Goal: Information Seeking & Learning: Learn about a topic

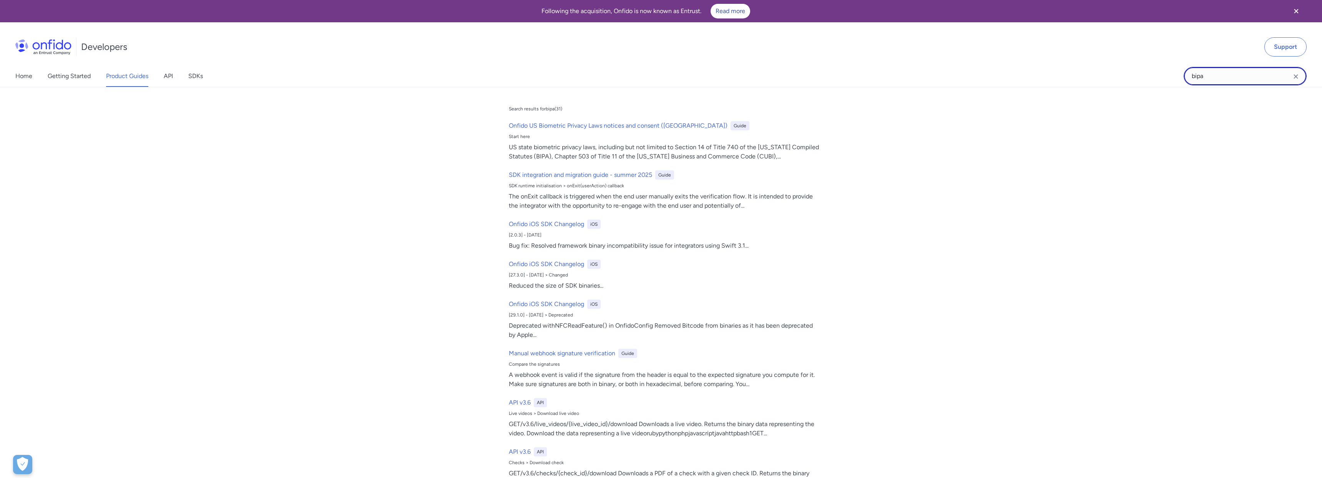
click at [1252, 72] on input "bipa" at bounding box center [1245, 76] width 123 height 18
click at [1253, 72] on input "bipa" at bounding box center [1245, 76] width 123 height 18
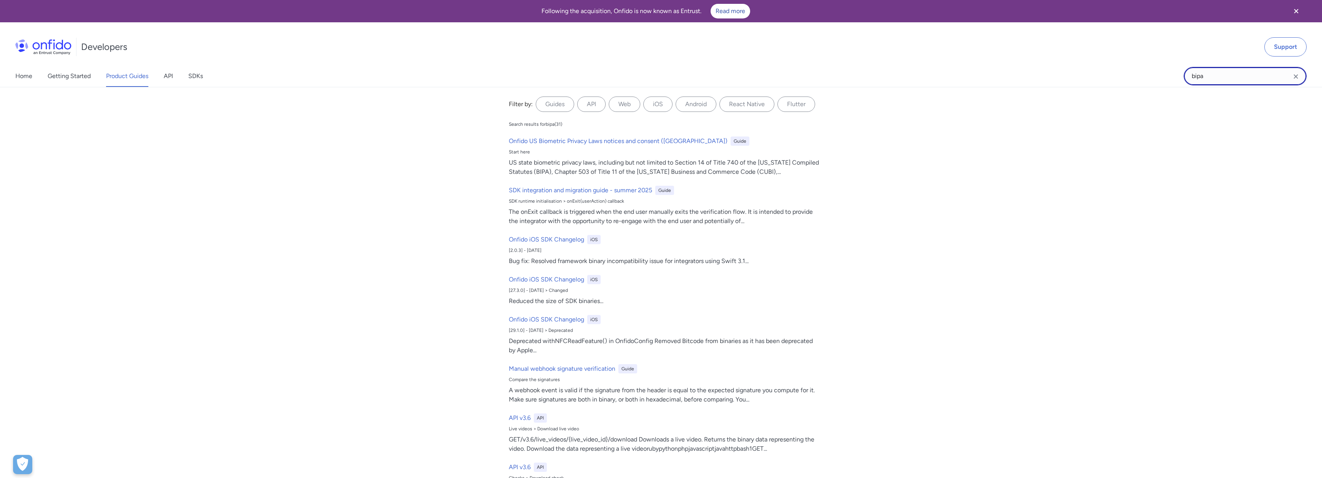
click at [1253, 72] on input "bipa" at bounding box center [1245, 76] width 123 height 18
click at [85, 77] on link "Getting Started" at bounding box center [69, 76] width 43 height 22
click at [151, 78] on div "Home Getting Started Product Guides API SDKs" at bounding box center [117, 76] width 234 height 22
click at [143, 76] on link "Product Guides" at bounding box center [127, 76] width 42 height 22
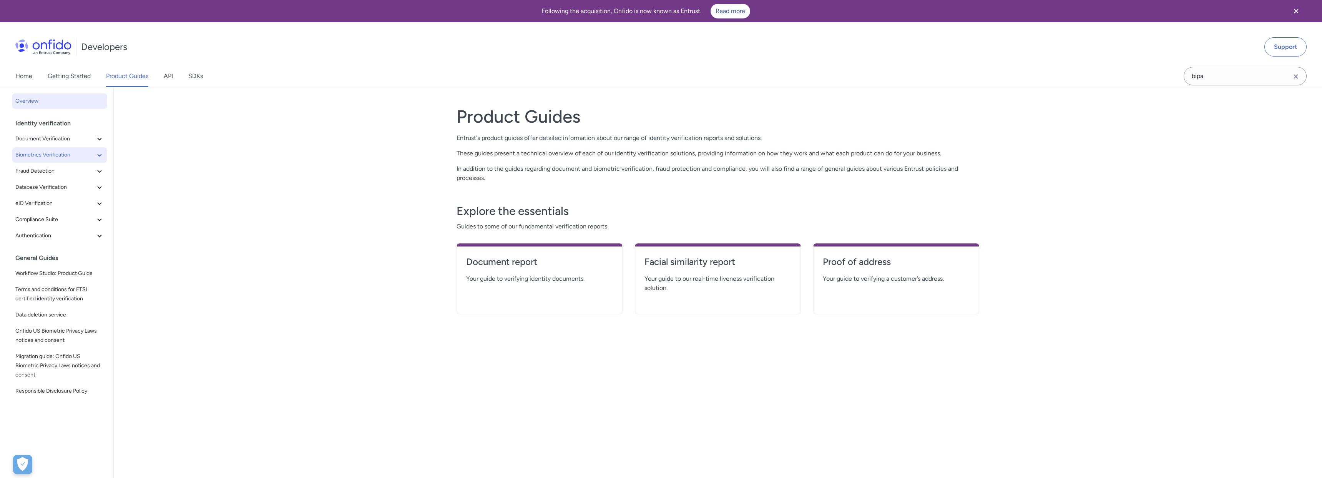
click at [78, 154] on span "Biometrics Verification" at bounding box center [55, 154] width 80 height 9
click at [66, 173] on span "Facial Similarity reports" at bounding box center [63, 170] width 83 height 9
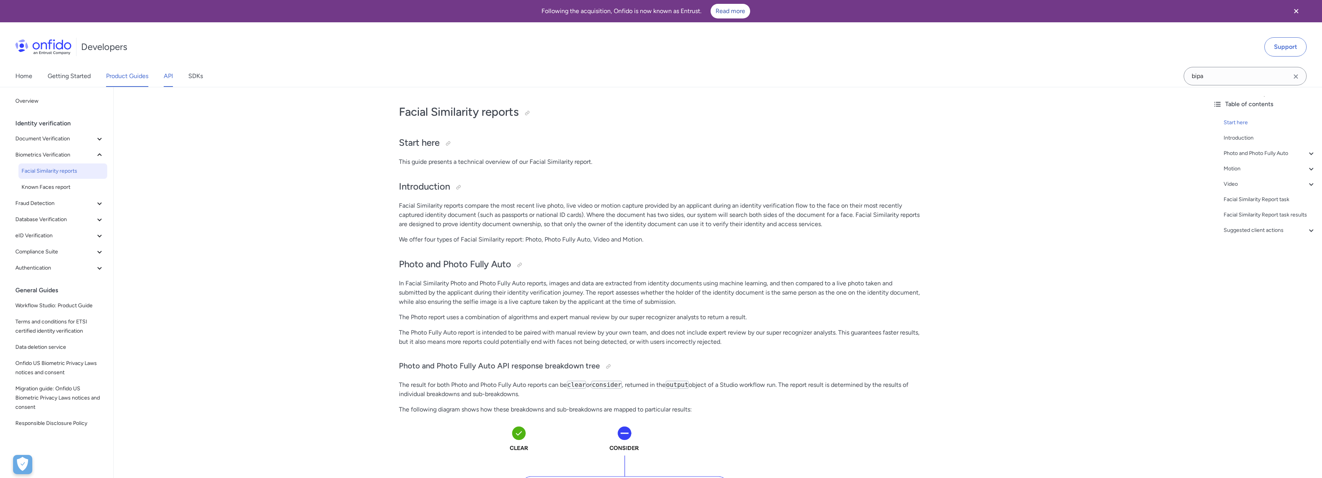
click at [171, 78] on link "API" at bounding box center [168, 76] width 9 height 22
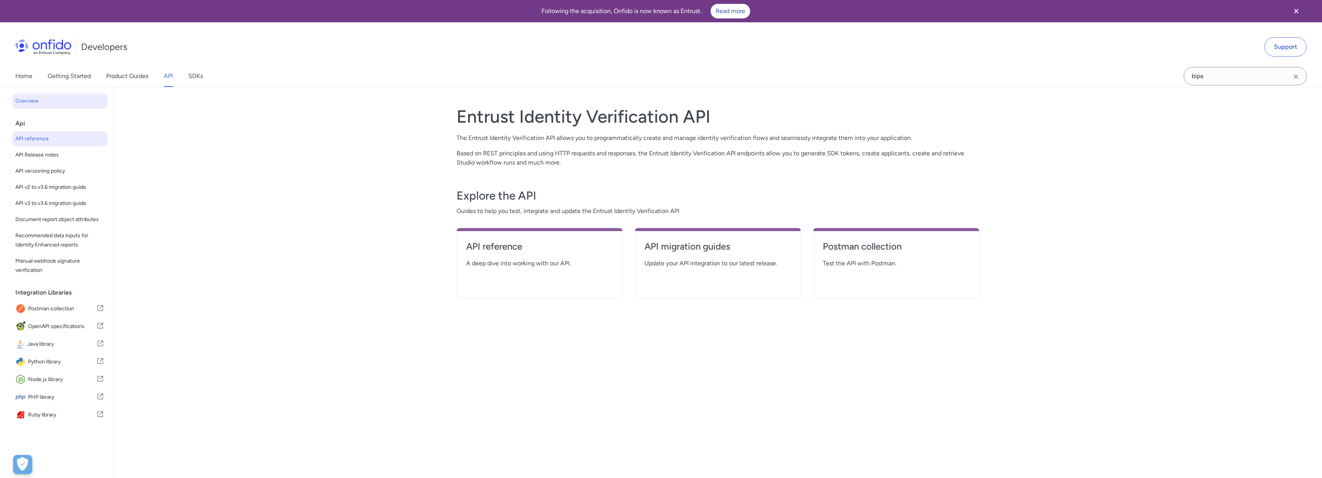
click at [42, 136] on span "API reference" at bounding box center [59, 138] width 89 height 9
select select "http"
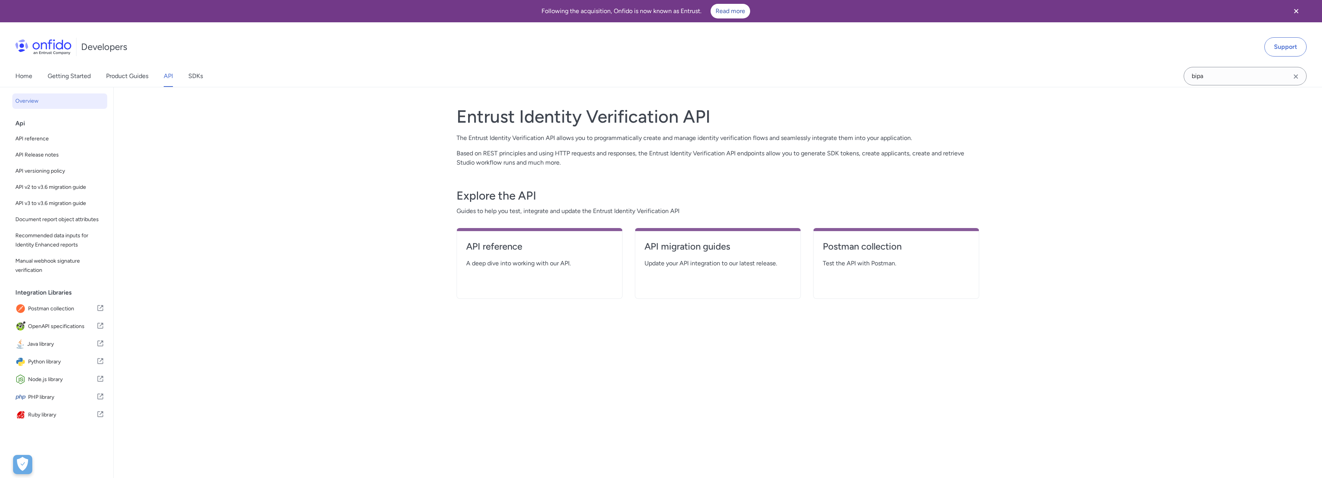
select select "http"
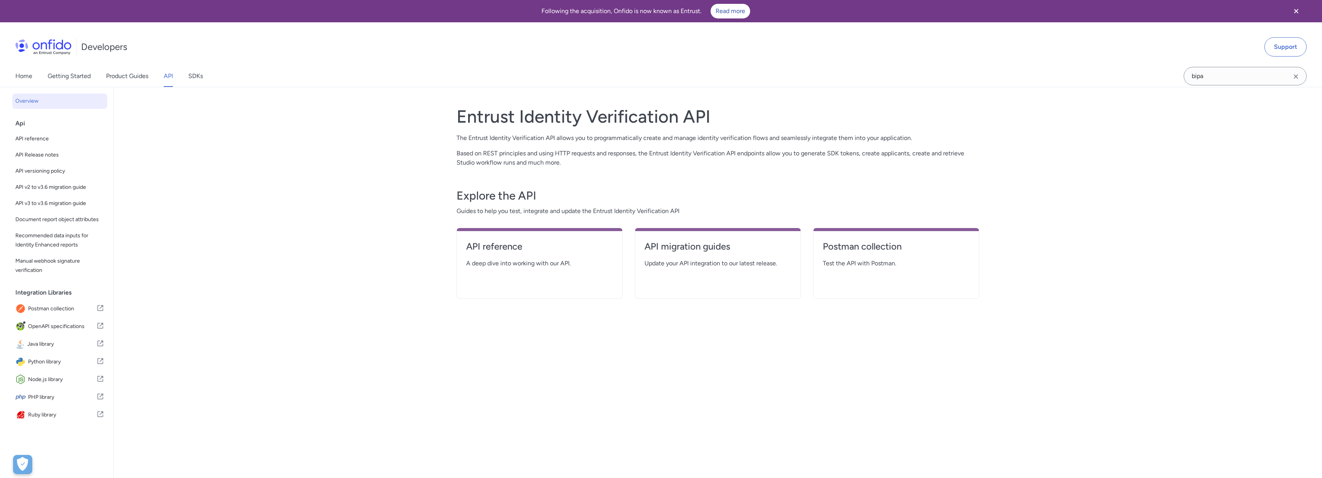
select select "http"
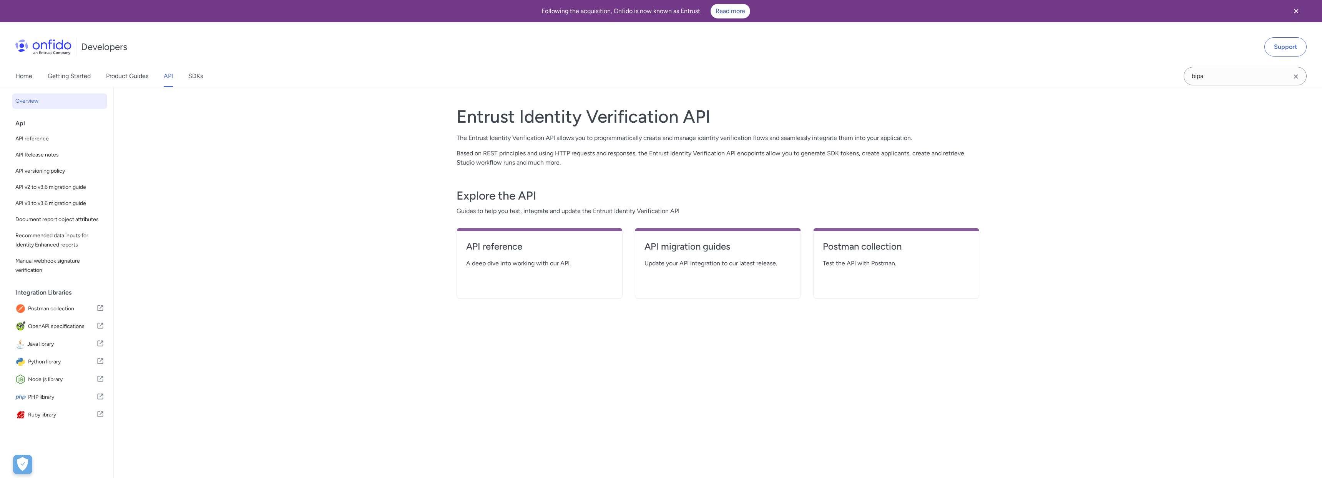
select select "http"
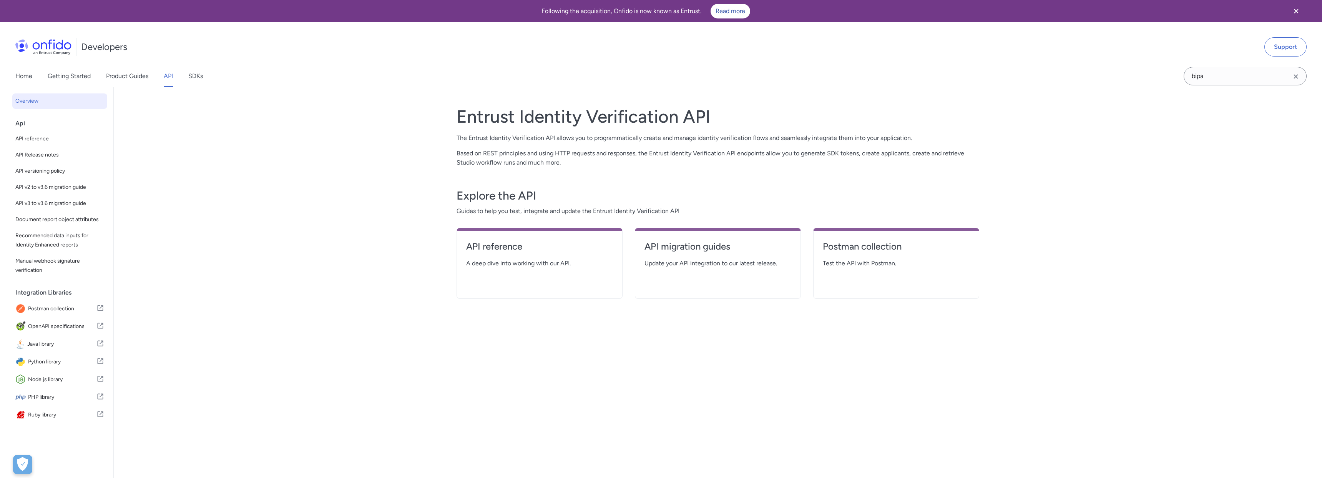
select select "http"
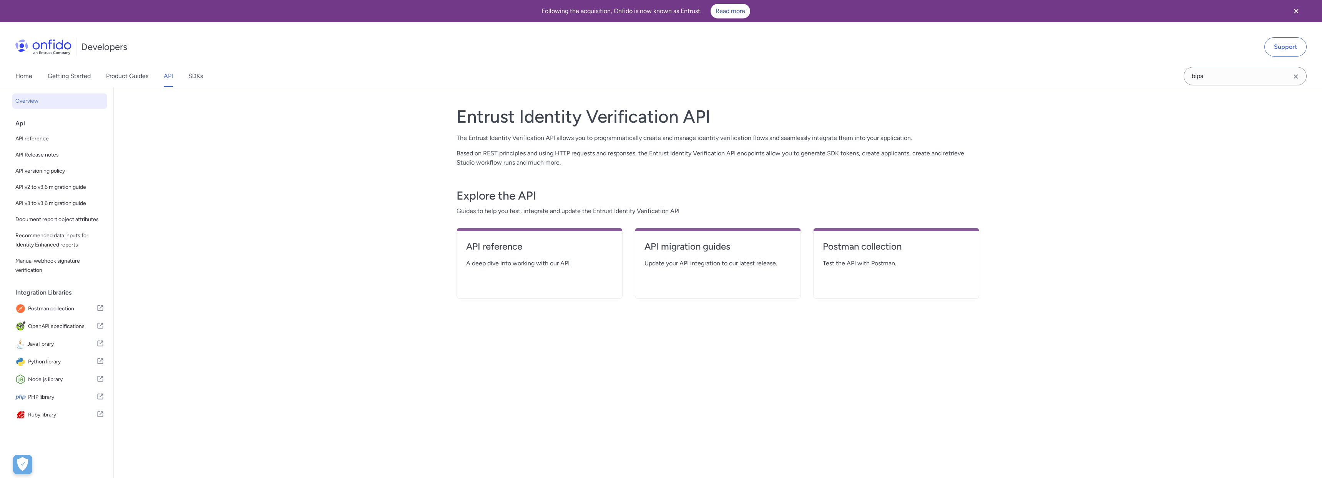
select select "http"
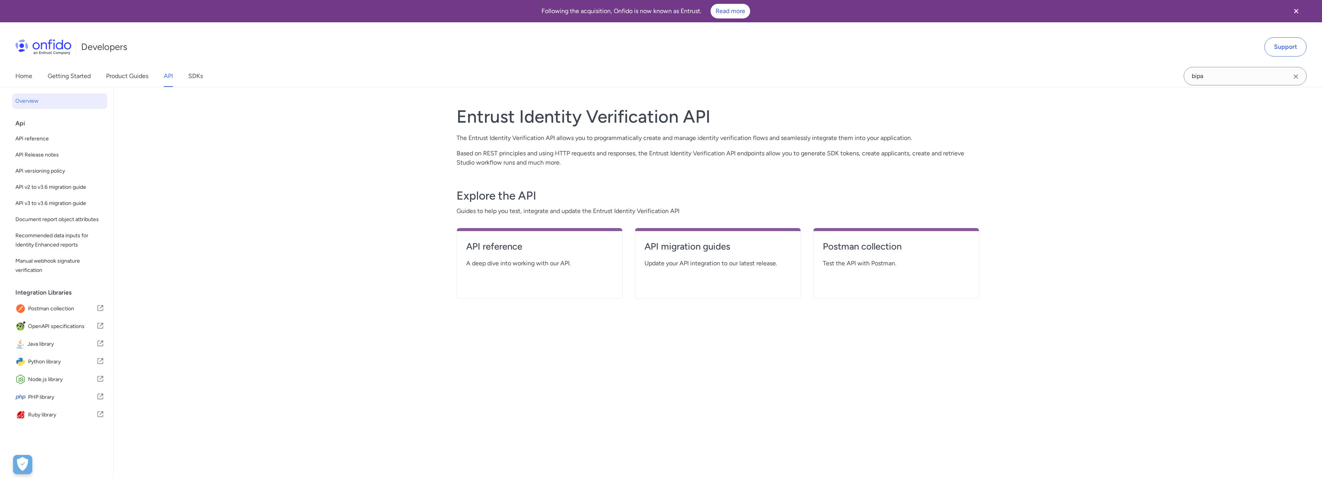
select select "http"
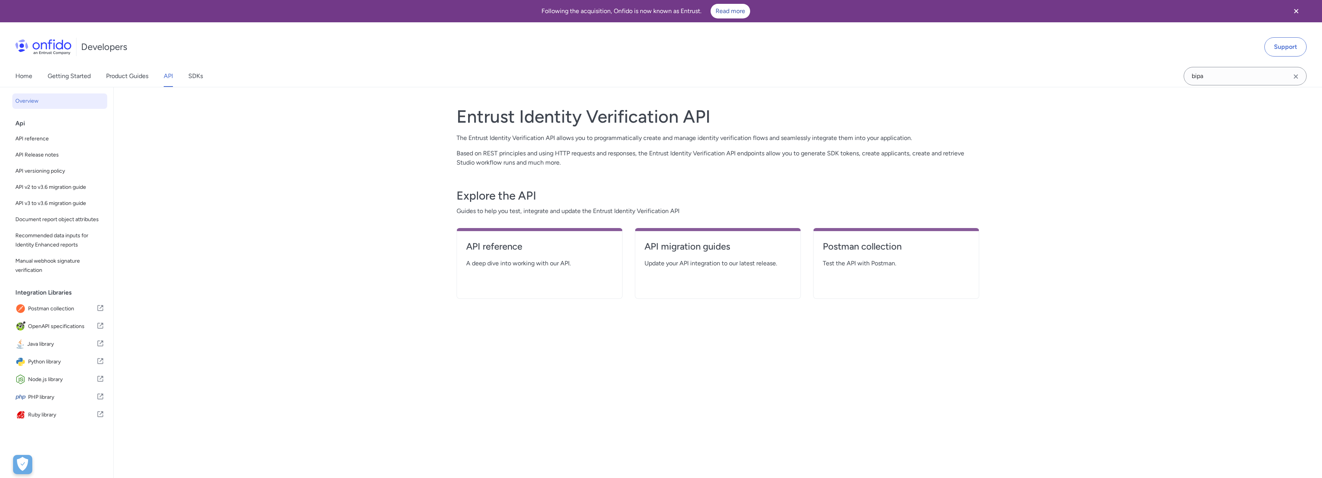
select select "http"
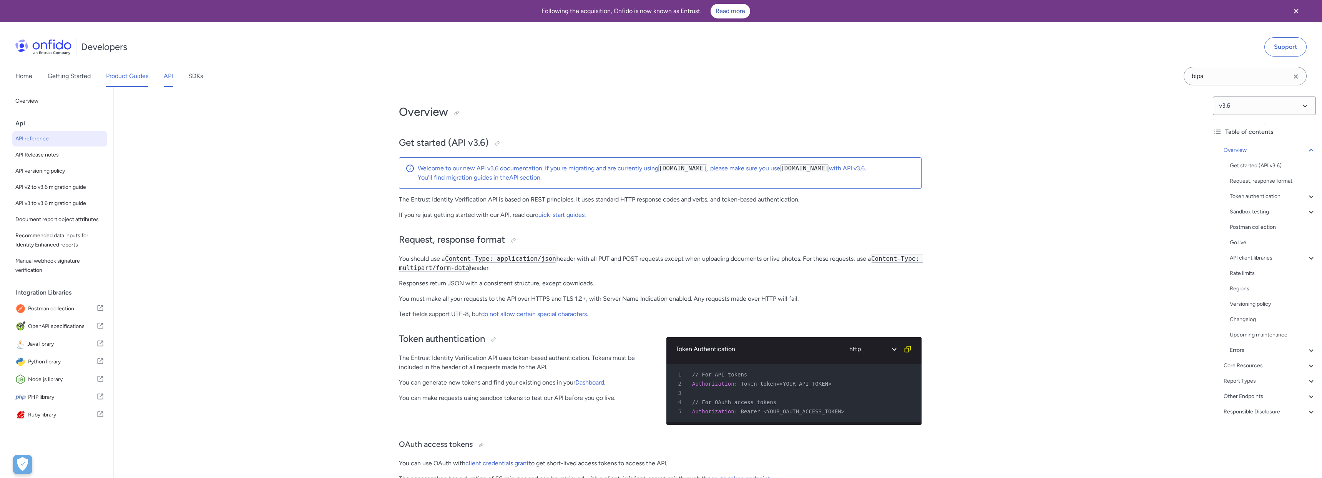
click at [118, 74] on link "Product Guides" at bounding box center [127, 76] width 42 height 22
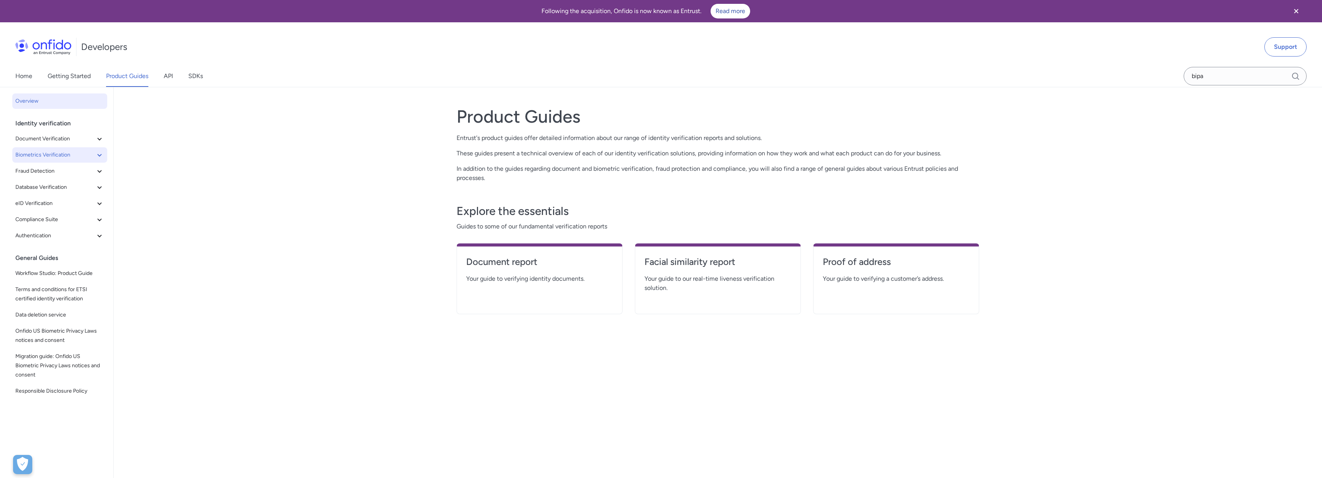
click at [54, 158] on span "Biometrics Verification" at bounding box center [55, 154] width 80 height 9
click at [53, 169] on span "Facial Similarity reports" at bounding box center [63, 170] width 83 height 9
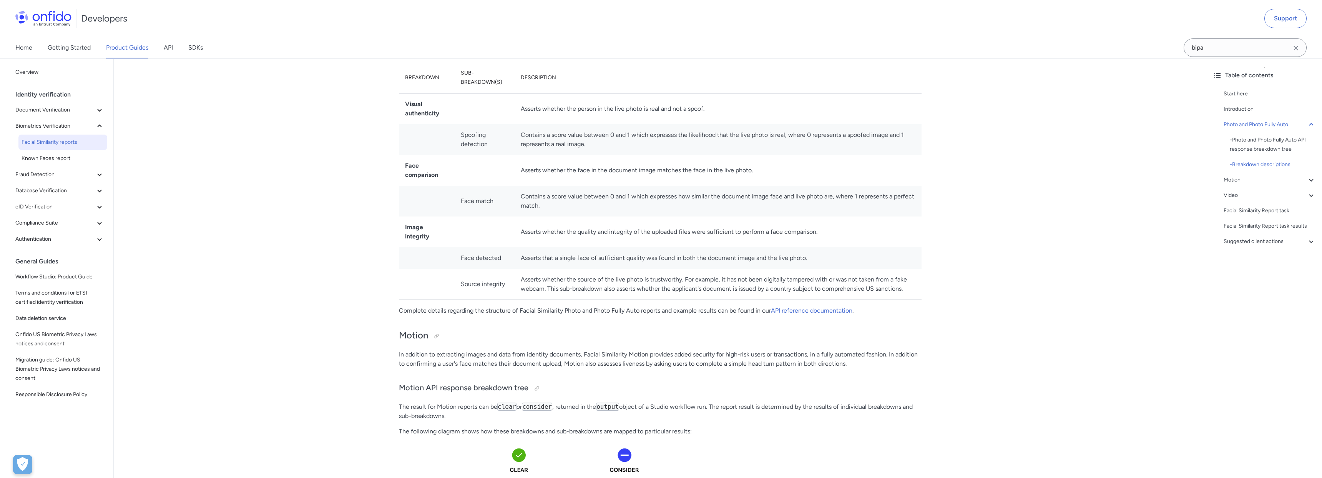
scroll to position [795, 0]
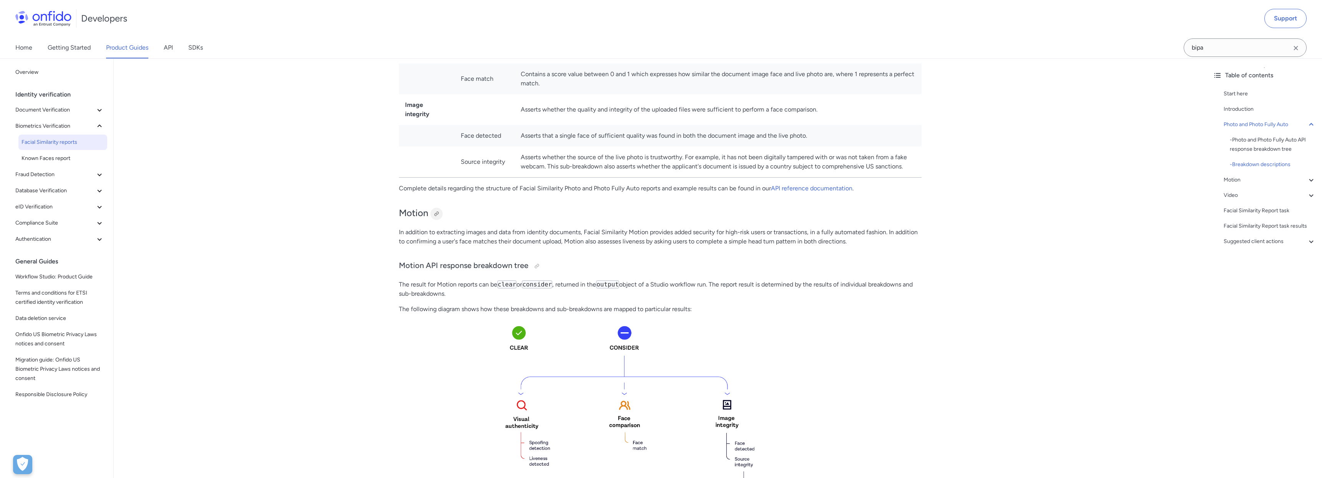
click at [437, 211] on div at bounding box center [437, 214] width 6 height 6
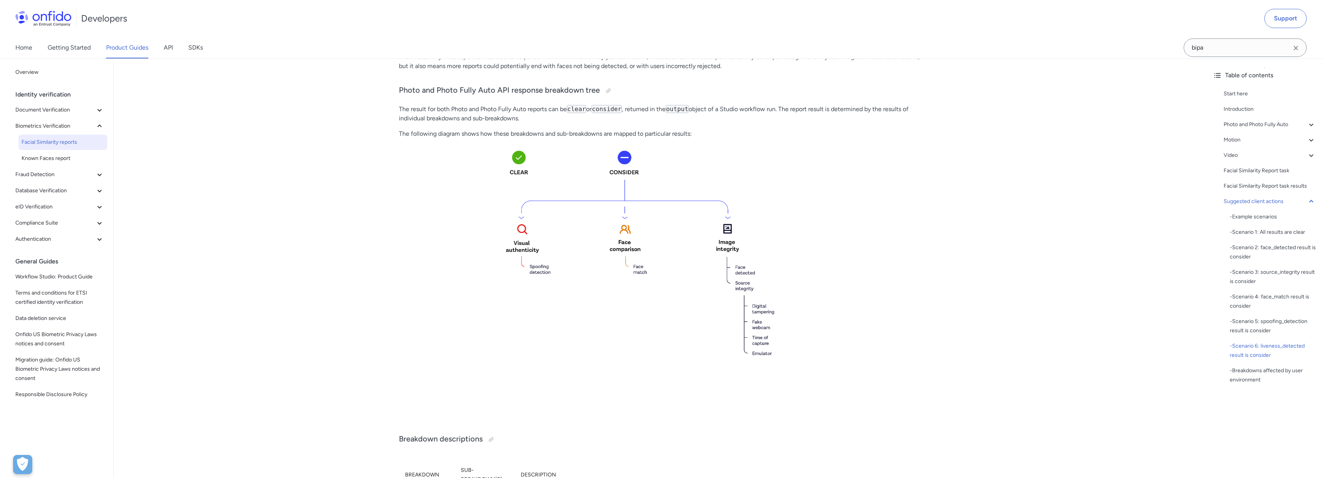
scroll to position [0, 0]
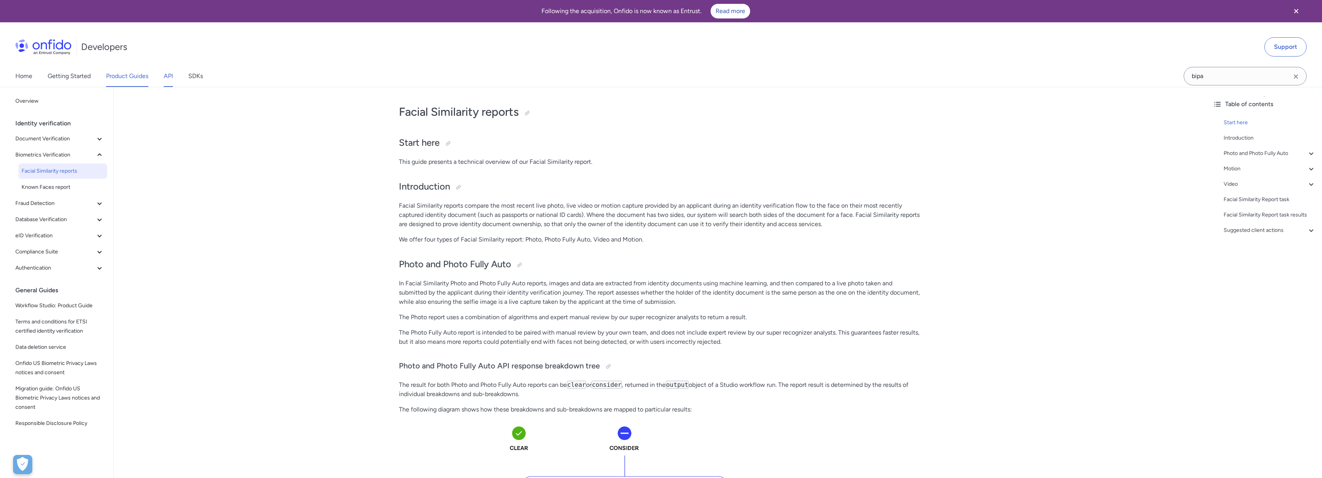
click at [171, 77] on link "API" at bounding box center [168, 76] width 9 height 22
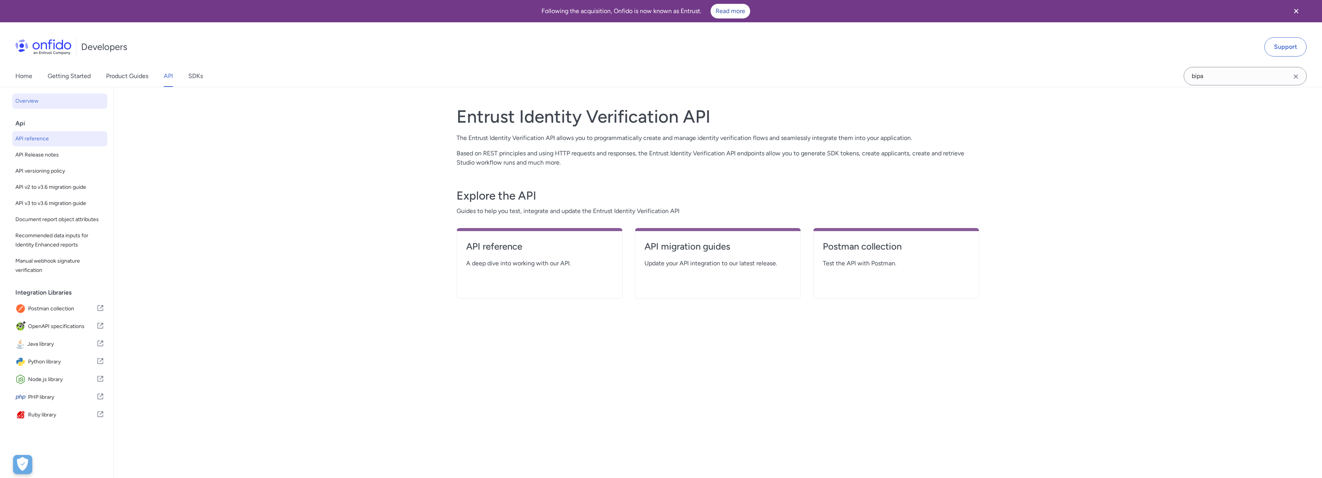
click at [48, 145] on link "API reference" at bounding box center [59, 138] width 95 height 15
select select "http"
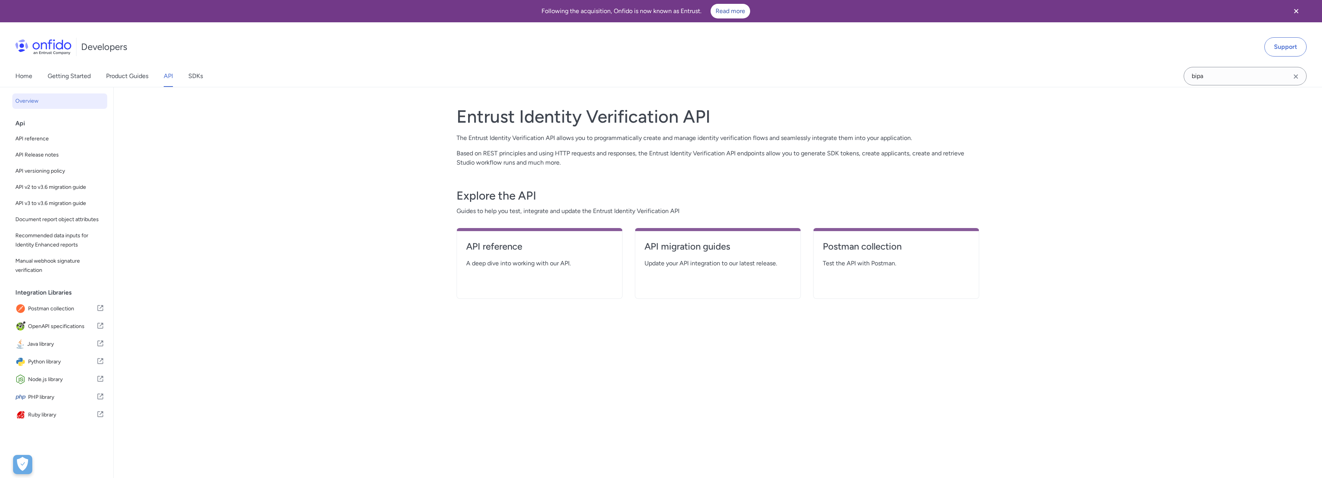
select select "http"
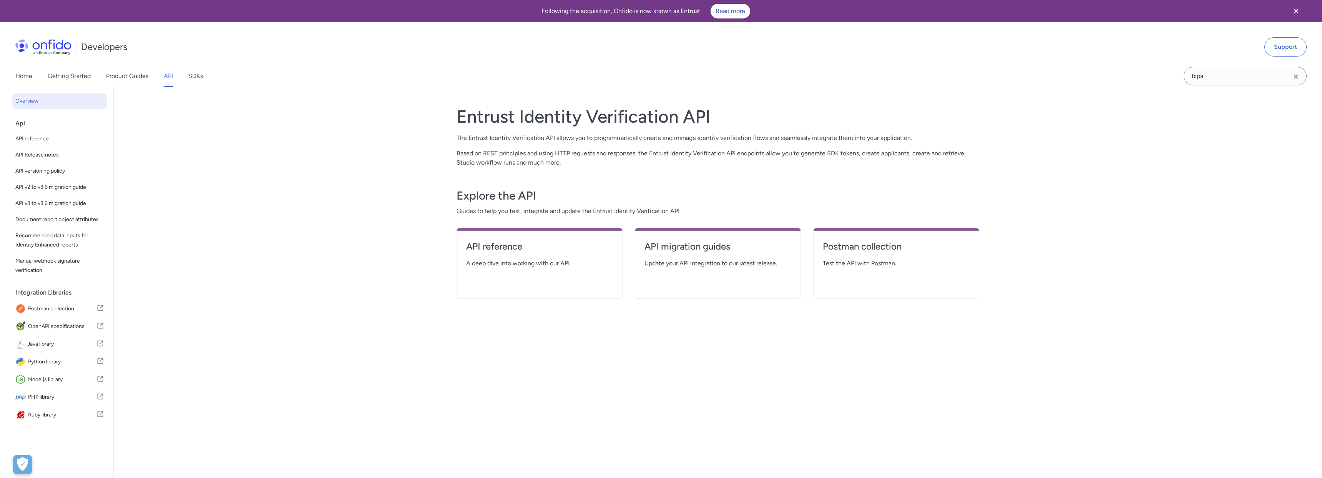
select select "http"
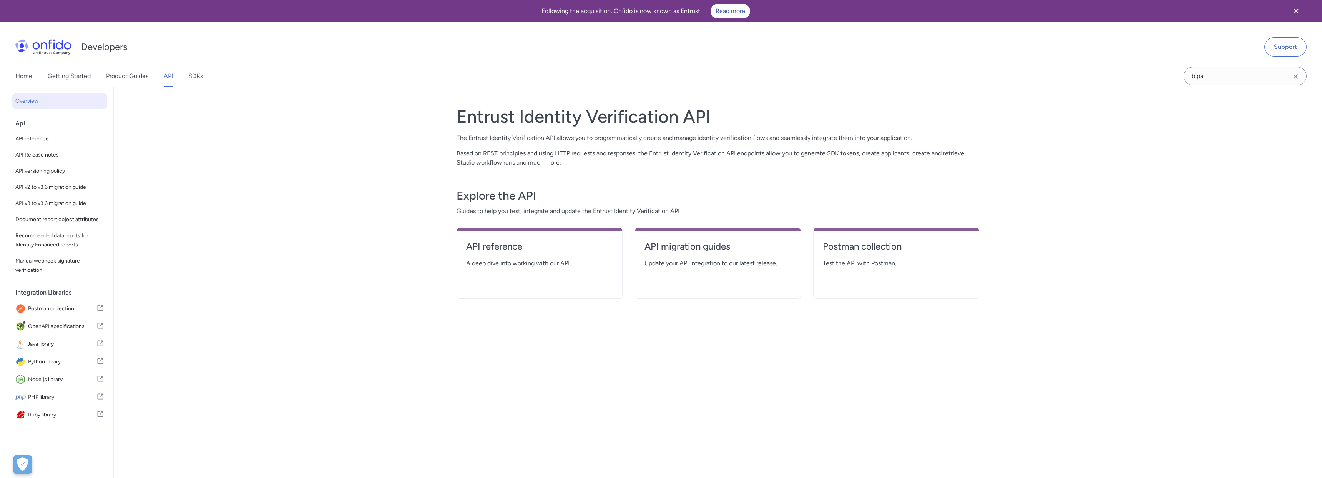
select select "http"
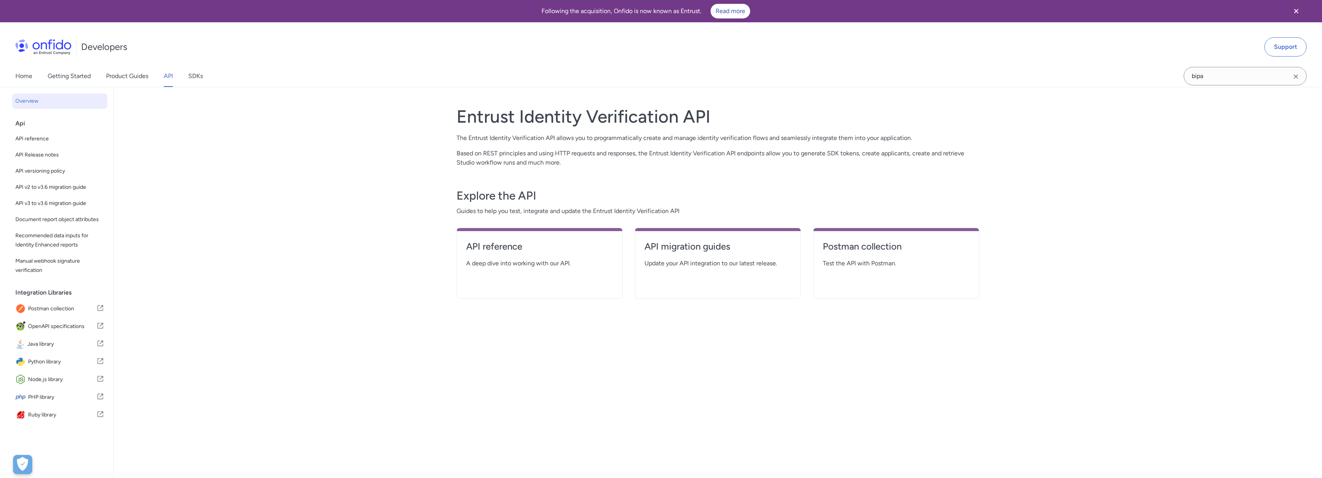
select select "http"
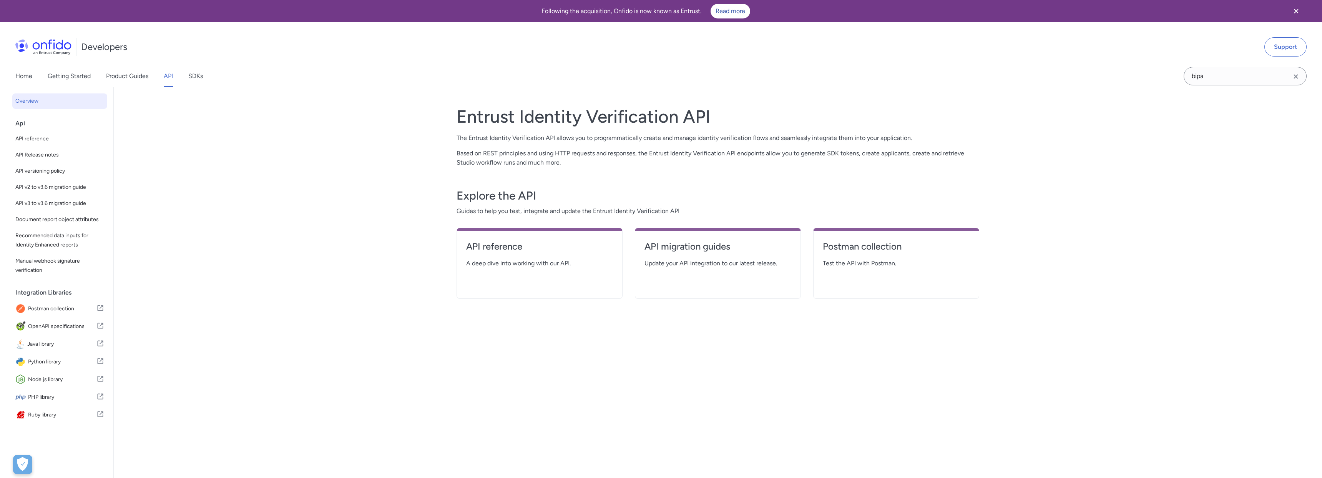
select select "http"
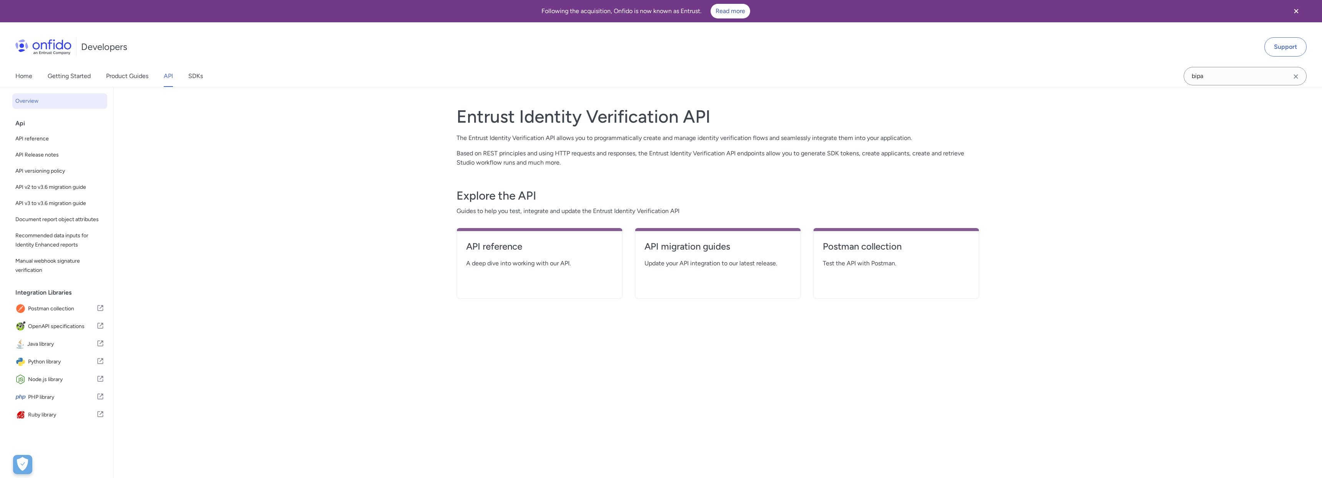
select select "http"
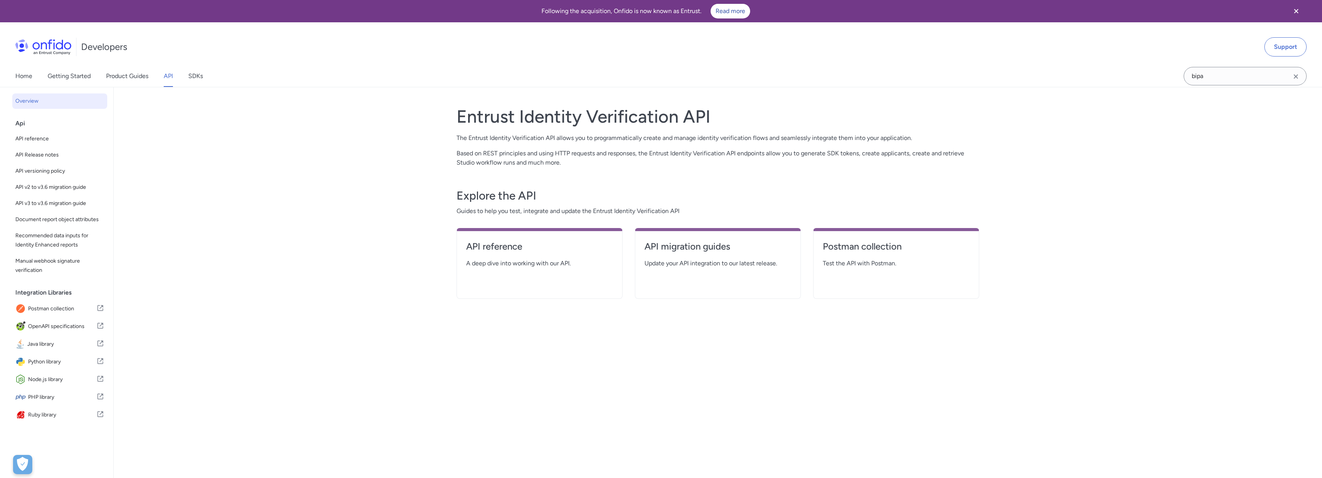
select select "http"
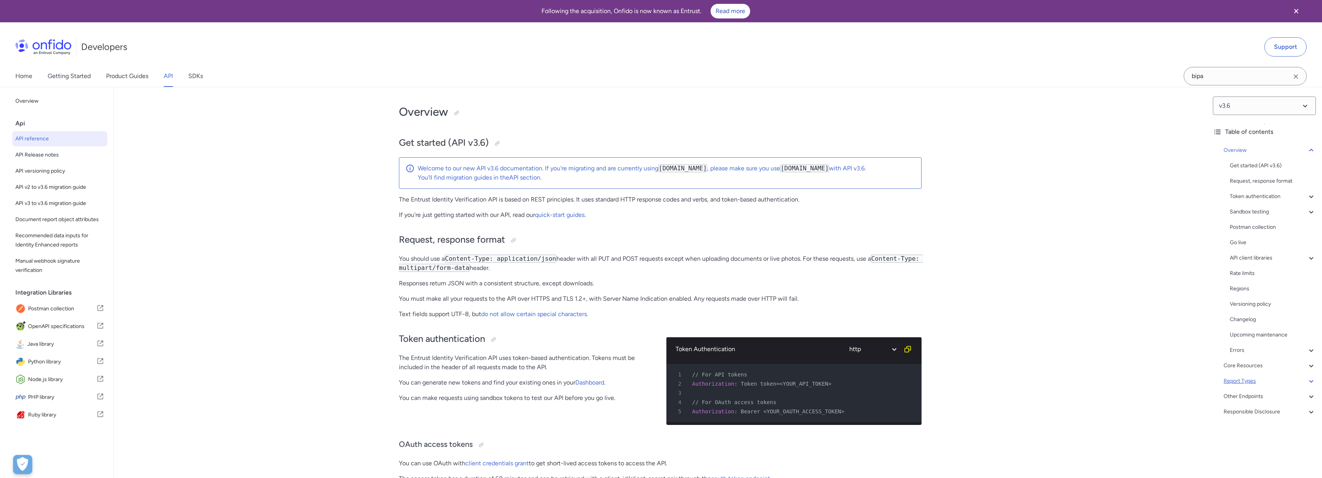
click at [1257, 382] on div "Report Types" at bounding box center [1270, 380] width 92 height 9
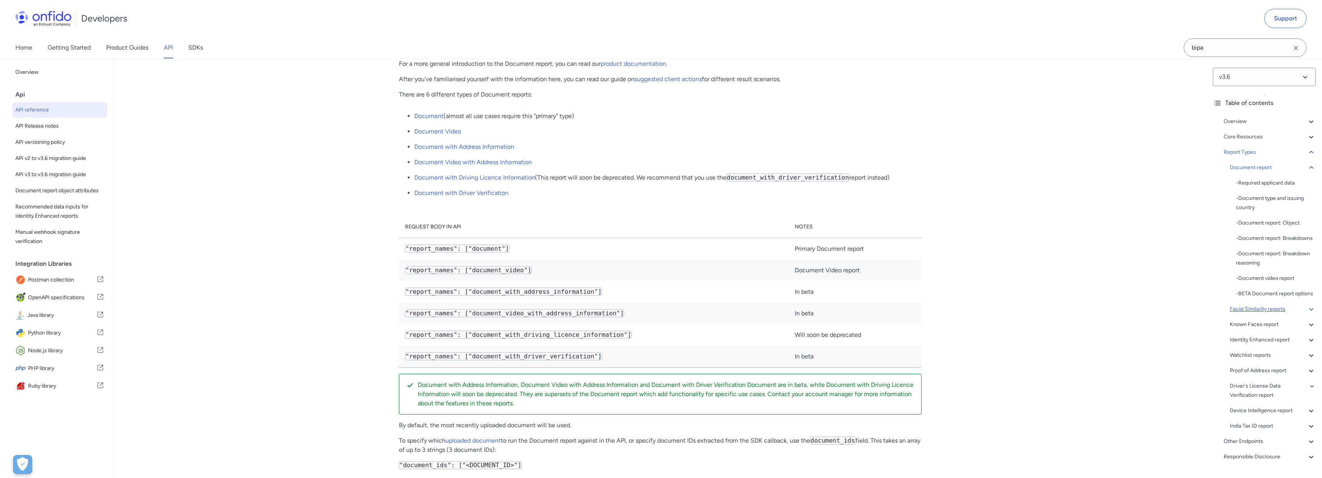
click at [1262, 306] on div "Facial Similarity reports" at bounding box center [1273, 308] width 86 height 9
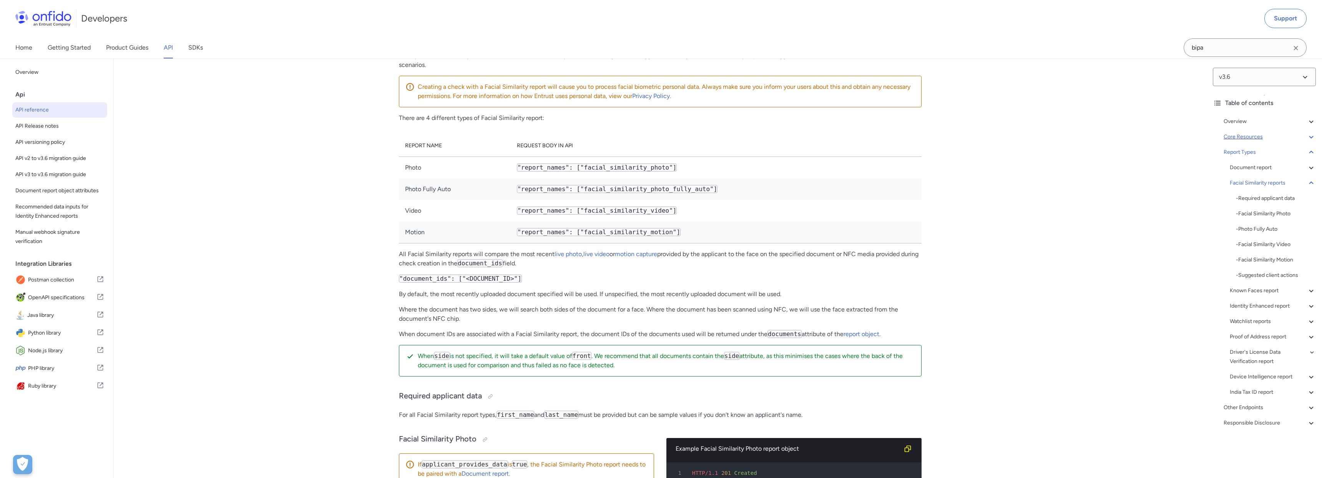
click at [1304, 138] on div "Core Resources" at bounding box center [1270, 136] width 92 height 9
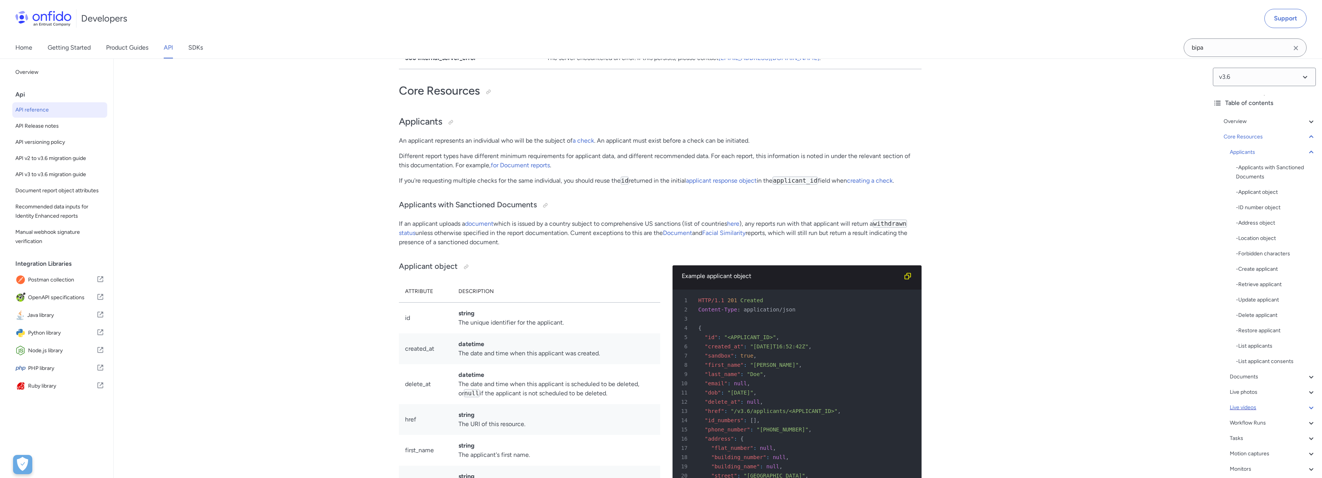
click at [1254, 409] on div "Live videos" at bounding box center [1273, 407] width 86 height 9
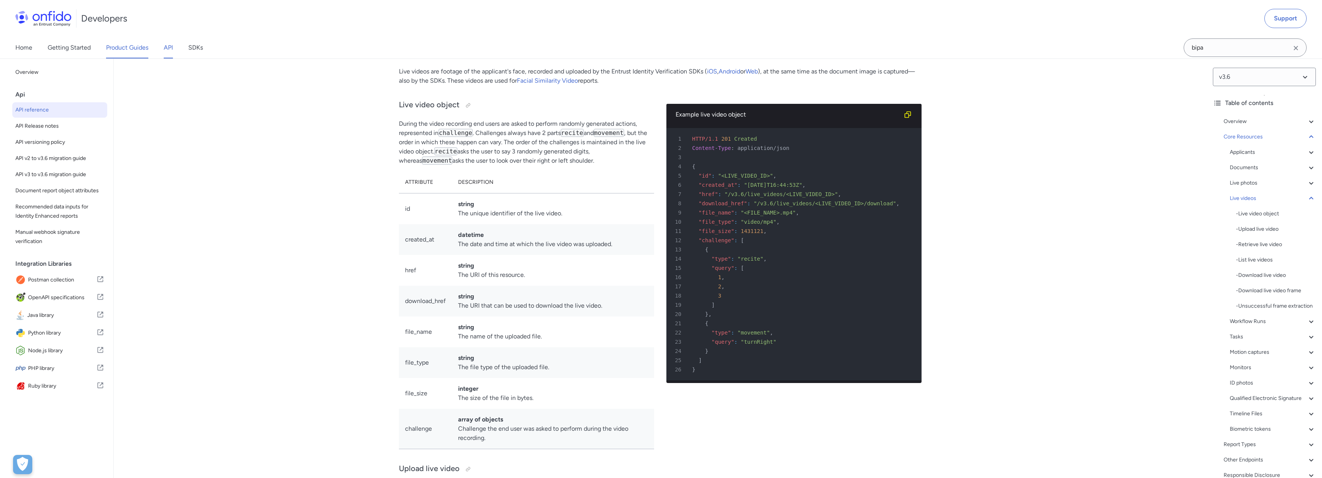
click at [118, 49] on link "Product Guides" at bounding box center [127, 48] width 42 height 22
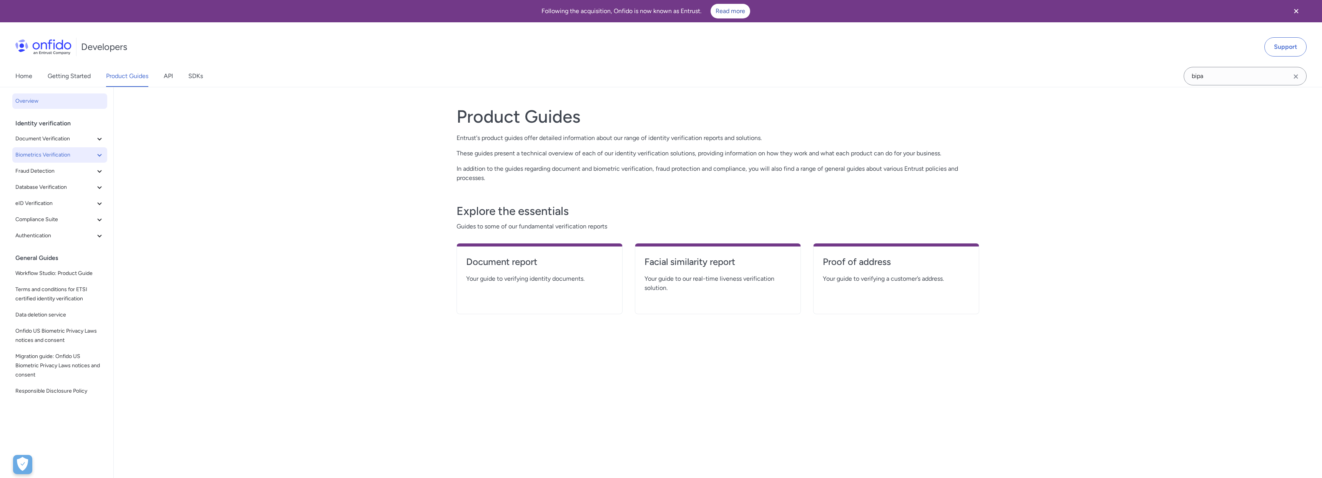
click at [60, 157] on span "Biometrics Verification" at bounding box center [55, 154] width 80 height 9
click at [59, 171] on span "Facial Similarity reports" at bounding box center [63, 170] width 83 height 9
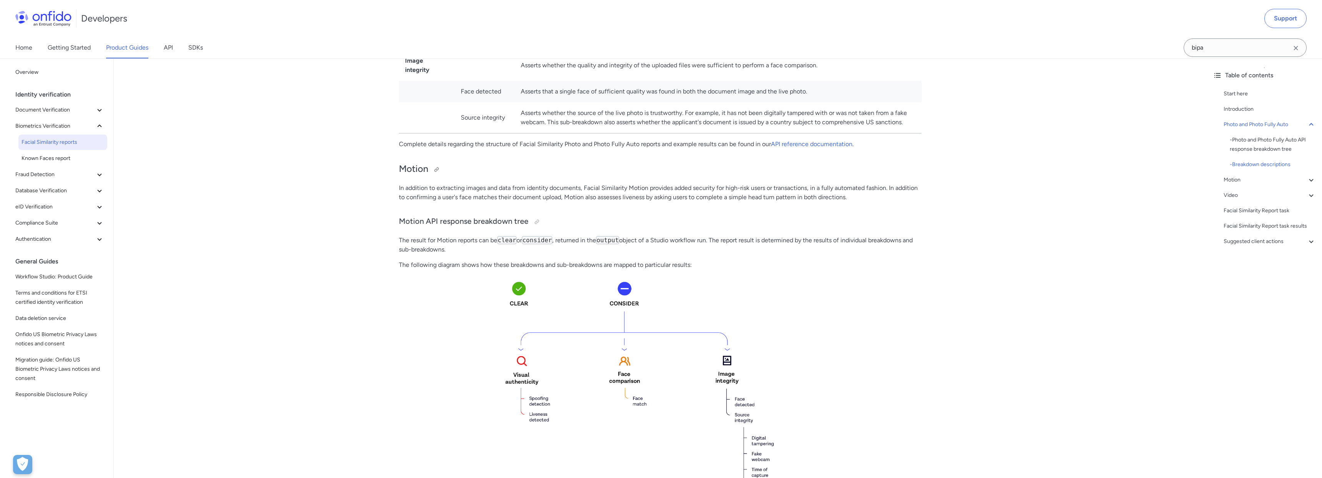
scroll to position [840, 0]
click at [436, 166] on div at bounding box center [437, 169] width 6 height 6
